Goal: Find contact information: Find contact information

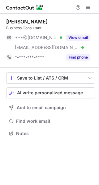
scroll to position [129, 99]
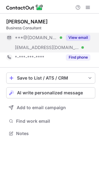
click at [83, 37] on button "View email" at bounding box center [78, 38] width 24 height 6
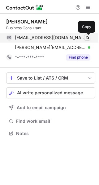
click at [88, 38] on span at bounding box center [87, 37] width 5 height 5
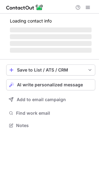
scroll to position [3, 3]
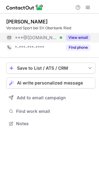
click at [81, 39] on button "View email" at bounding box center [78, 38] width 24 height 6
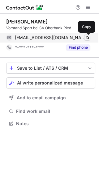
click at [87, 36] on span at bounding box center [87, 37] width 5 height 5
